Goal: Task Accomplishment & Management: Manage account settings

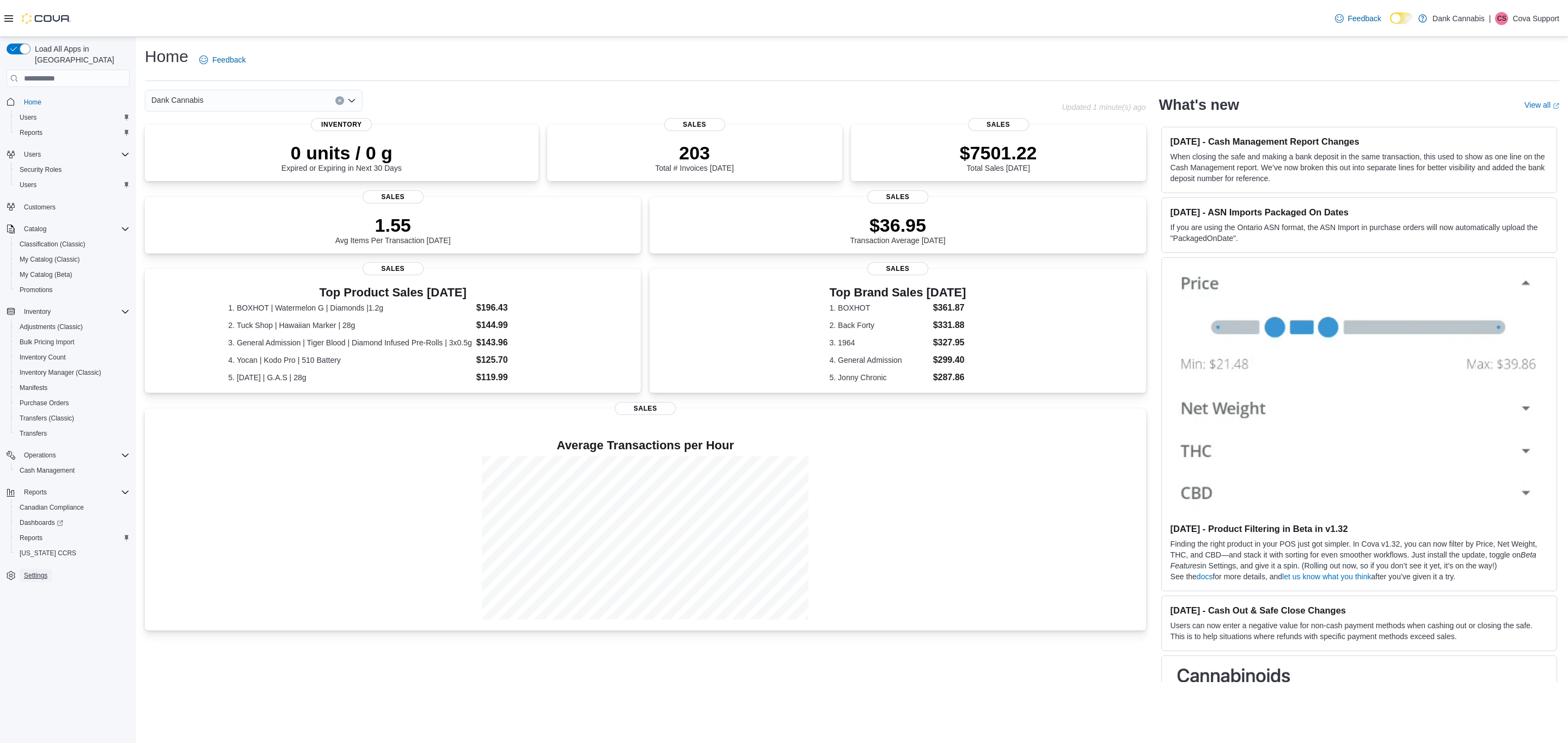
drag, startPoint x: 31, startPoint y: 561, endPoint x: 131, endPoint y: 344, distance: 238.9
click at [31, 495] on span "Settings" at bounding box center [35, 576] width 23 height 9
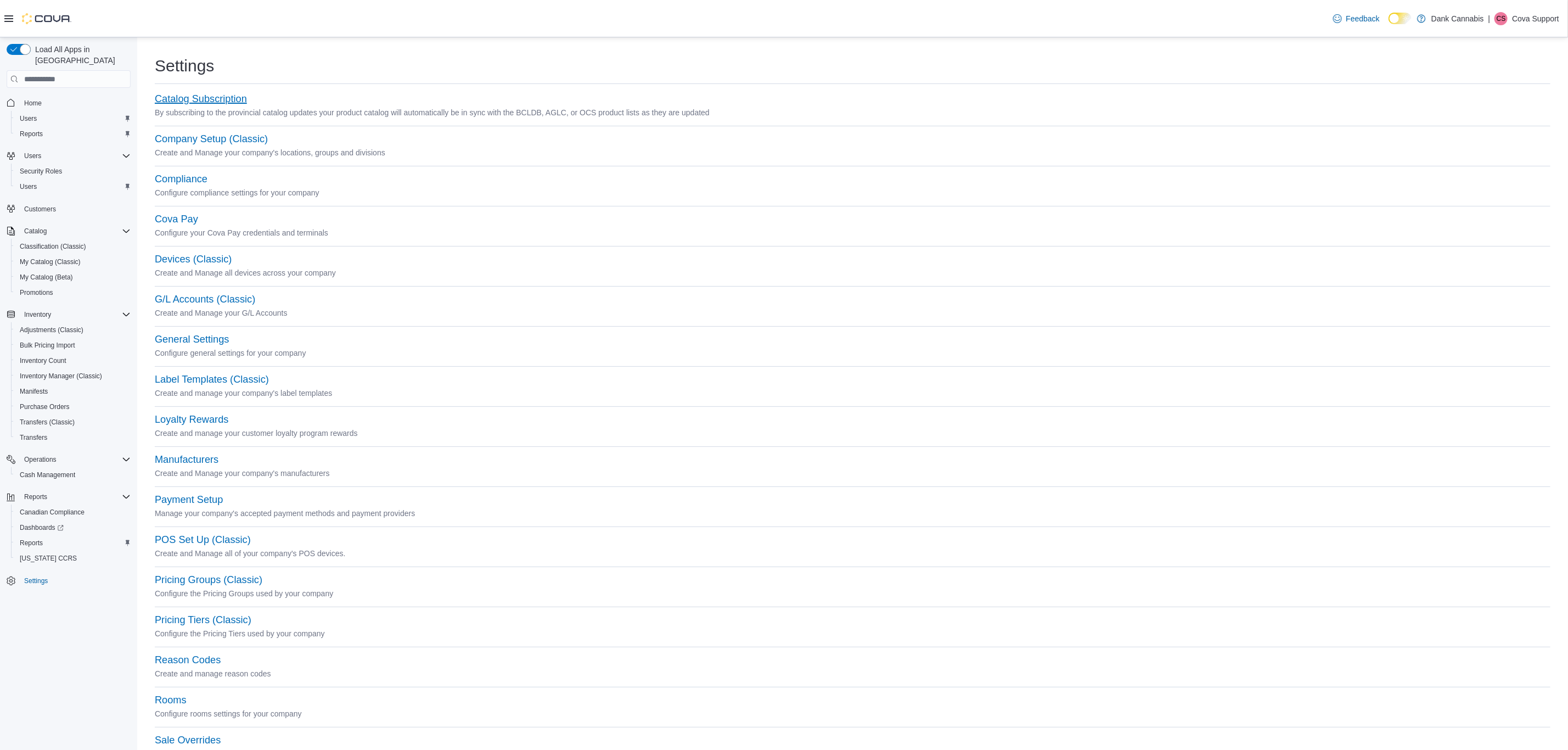
click at [229, 95] on button "Catalog Subscription" at bounding box center [201, 98] width 92 height 11
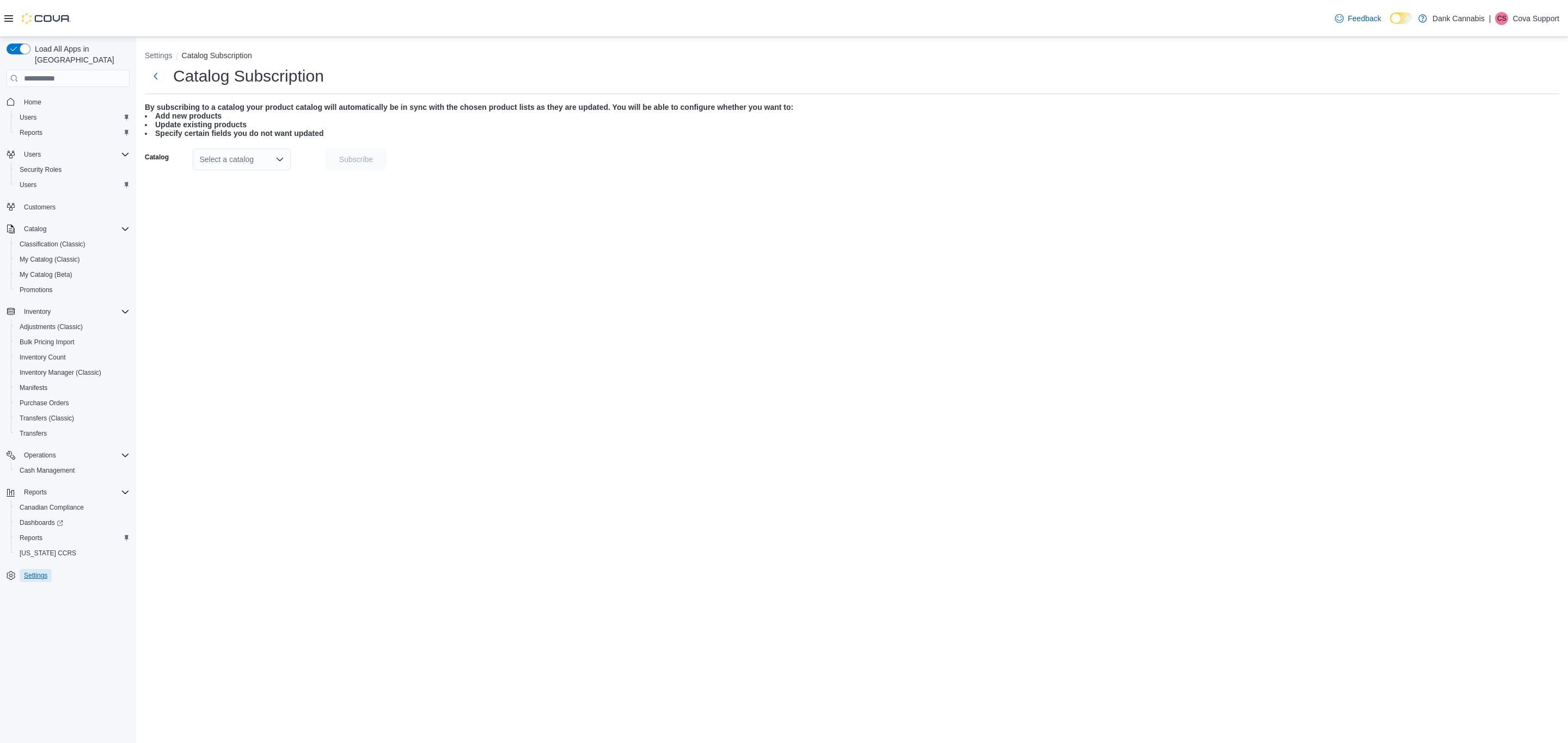
click at [43, 495] on span "Settings" at bounding box center [35, 576] width 23 height 9
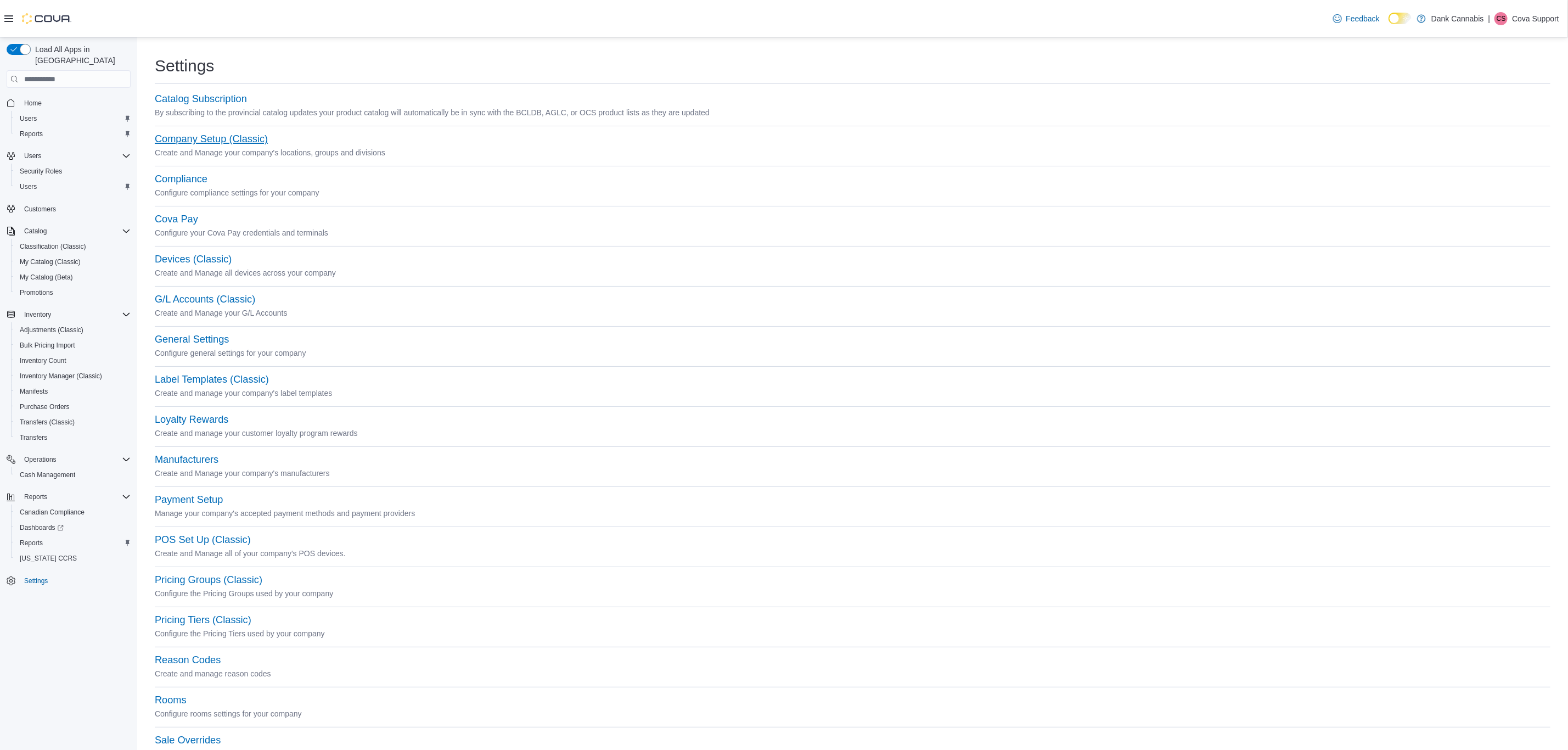
click at [199, 142] on button "Company Setup (Classic)" at bounding box center [210, 139] width 113 height 11
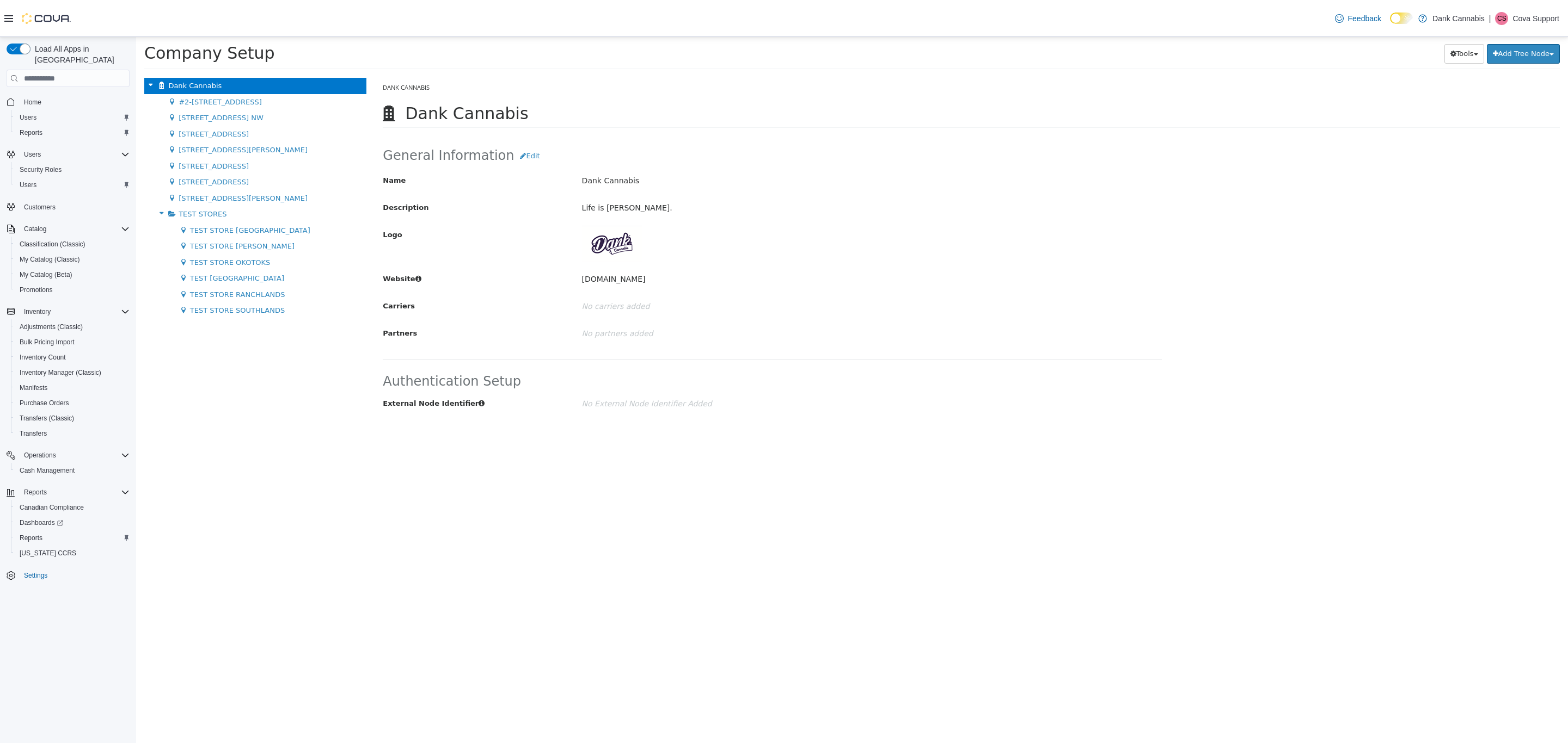
drag, startPoint x: 46, startPoint y: 575, endPoint x: 40, endPoint y: 570, distance: 7.8
click at [46, 495] on nav "Home Users Reports Users Security Roles Users Customers Catalog Classification …" at bounding box center [68, 350] width 123 height 522
click at [35, 495] on span "Settings" at bounding box center [35, 576] width 23 height 9
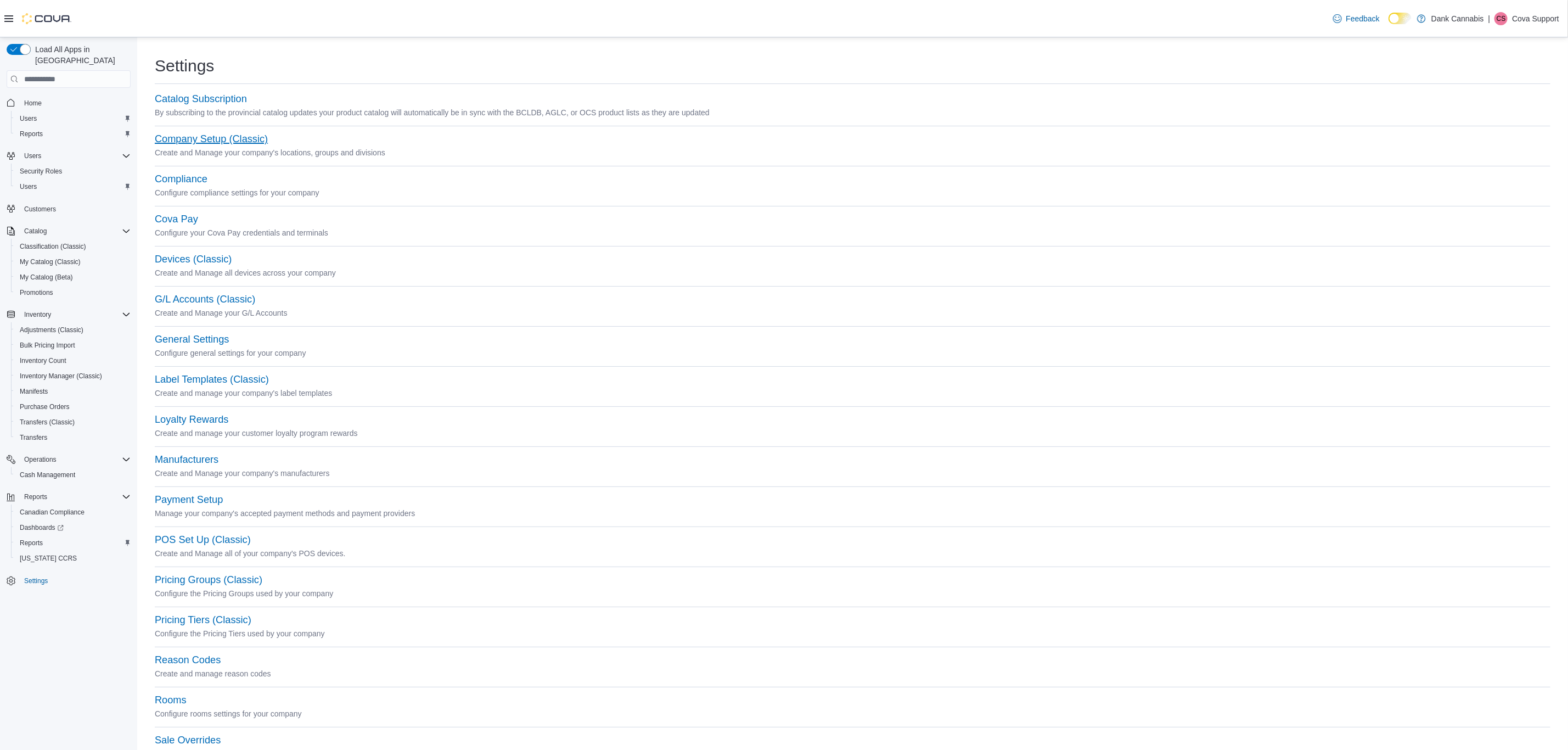
click at [241, 136] on button "Company Setup (Classic)" at bounding box center [210, 139] width 113 height 11
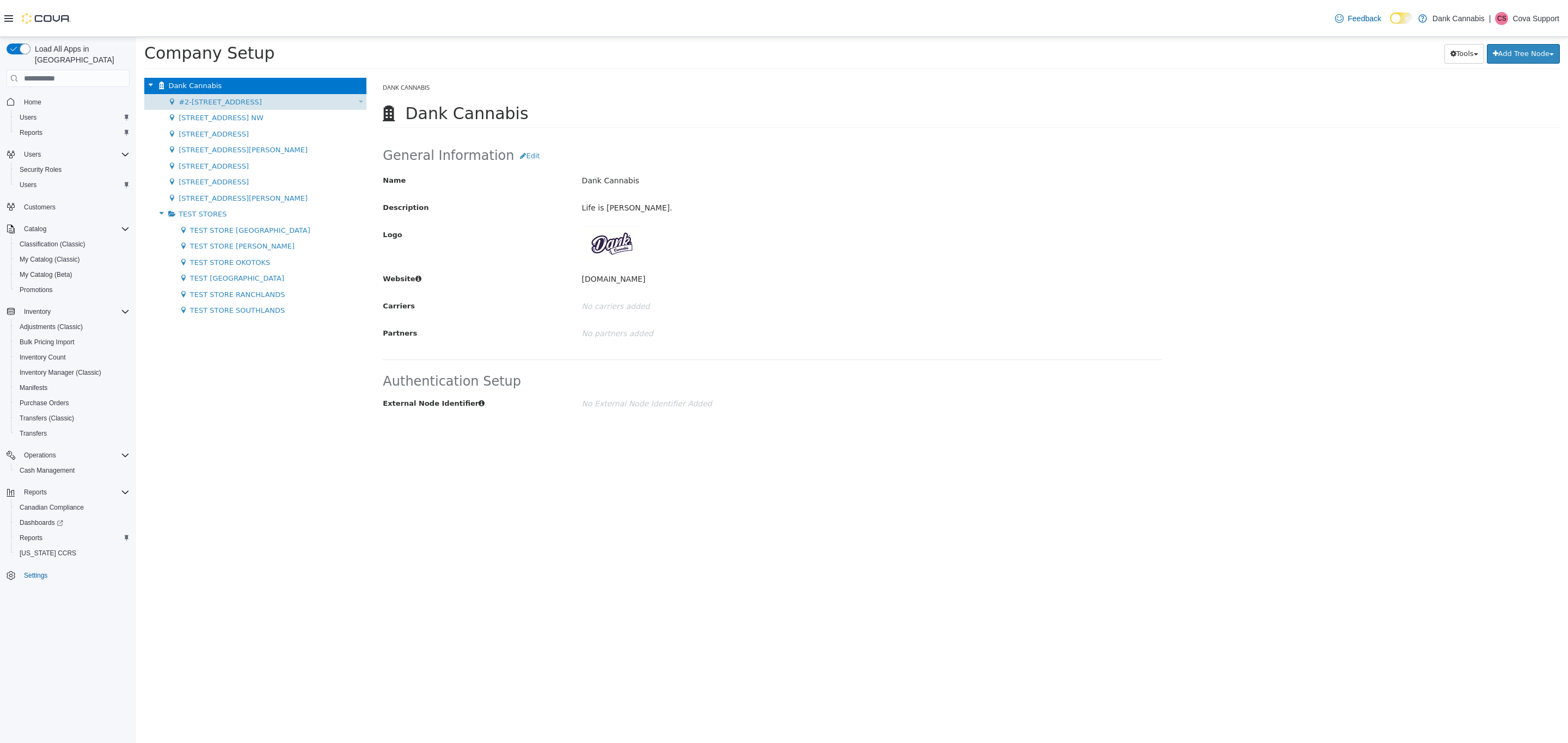
click at [250, 107] on div "#2-[STREET_ADDRESS] SE Move Location" at bounding box center [255, 102] width 222 height 17
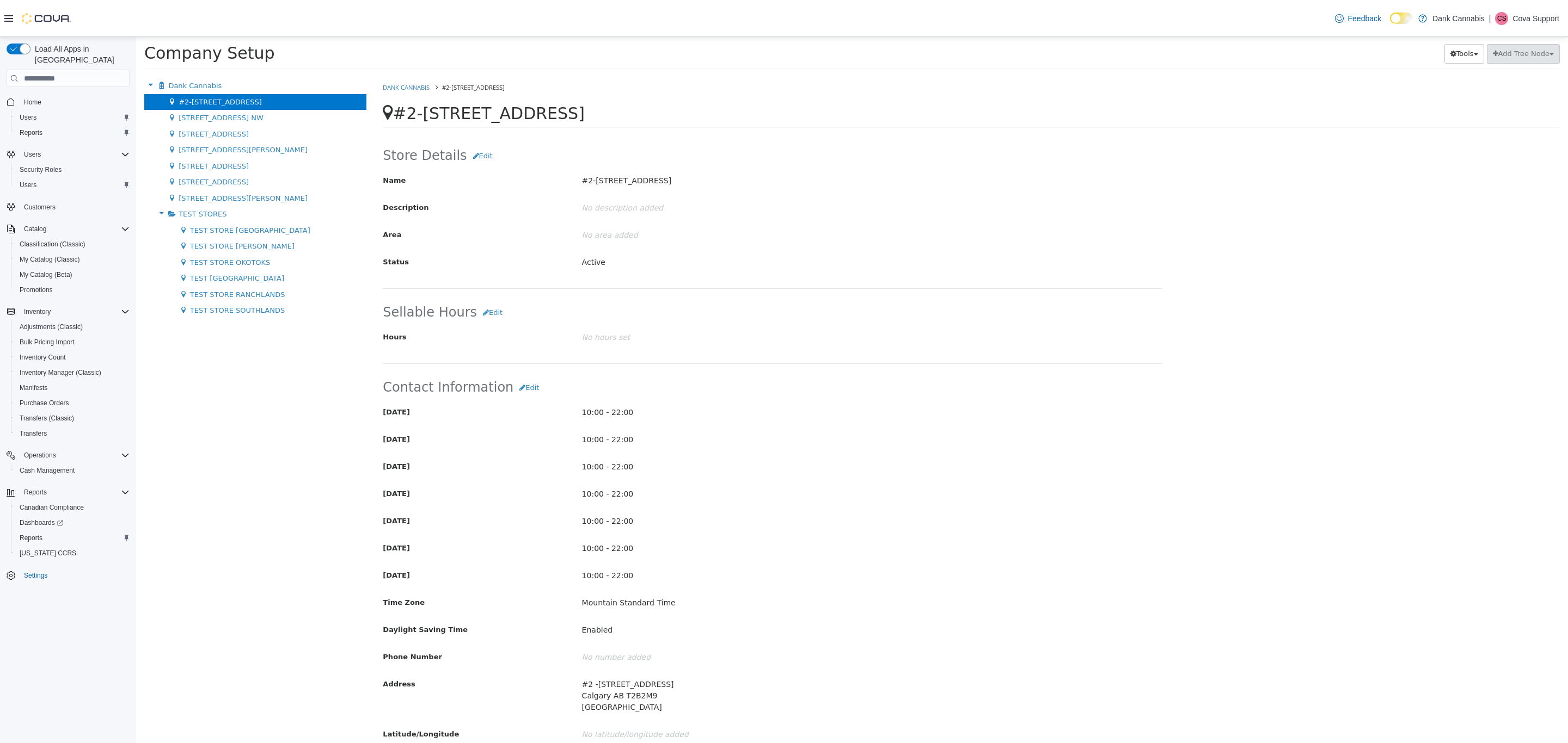
click at [1045, 12] on p "Cova Support" at bounding box center [1536, 18] width 47 height 13
click at [1045, 116] on span "Sign Out" at bounding box center [1488, 112] width 29 height 11
